Goal: Find specific page/section: Find specific page/section

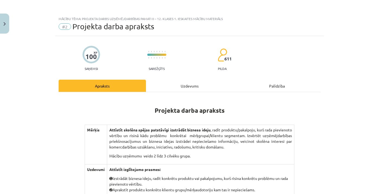
scroll to position [429, 0]
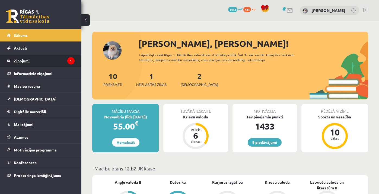
click at [37, 61] on legend "Ziņojumi 1" at bounding box center [44, 61] width 61 height 12
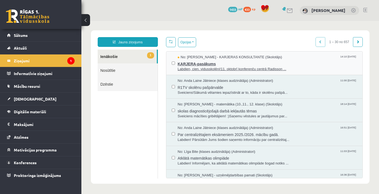
click at [208, 65] on span "KARJERA-pasākums" at bounding box center [268, 63] width 180 height 7
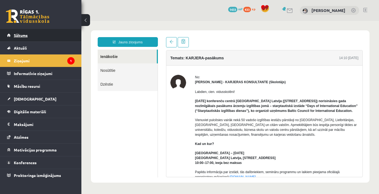
click at [23, 32] on link "Sākums" at bounding box center [41, 35] width 68 height 12
